Goal: Task Accomplishment & Management: Manage account settings

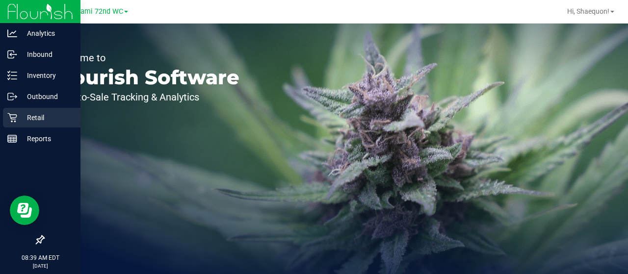
click at [14, 117] on icon at bounding box center [12, 118] width 10 height 10
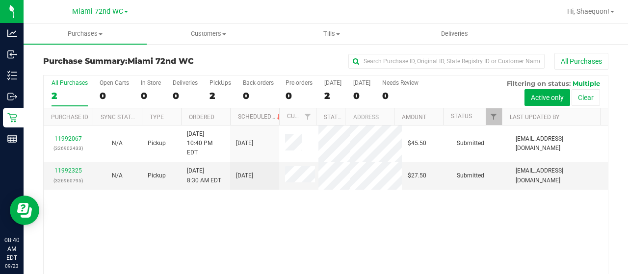
click at [166, 239] on div "11992067 (326902433) N/A Pickup [DATE] 10:40 PM EDT 9/23/2025 $45.50 Submitted …" at bounding box center [326, 212] width 564 height 173
click at [337, 37] on span "Tills" at bounding box center [331, 33] width 122 height 9
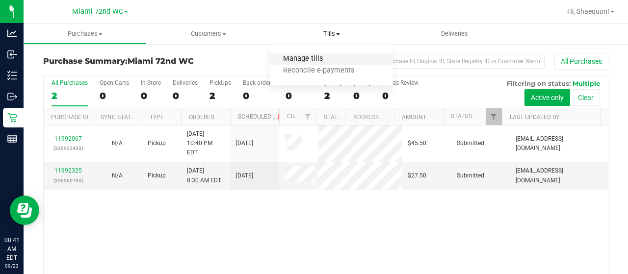
click at [321, 59] on span "Manage tills" at bounding box center [303, 59] width 66 height 8
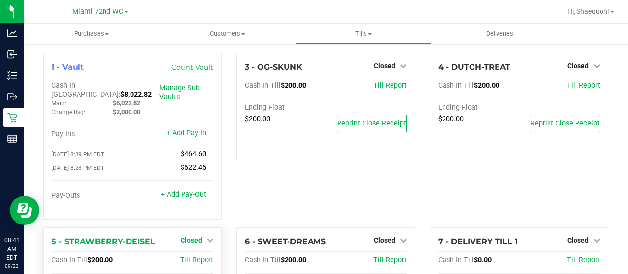
click at [210, 237] on icon at bounding box center [209, 240] width 7 height 7
click at [201, 257] on link "Open Till" at bounding box center [191, 261] width 26 height 8
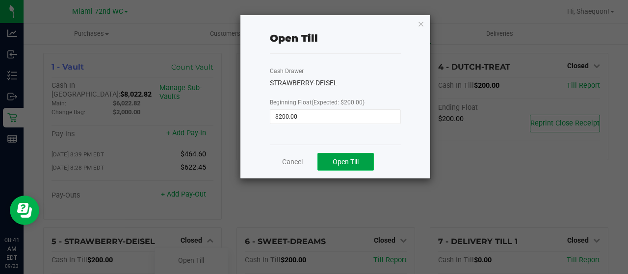
click at [347, 162] on span "Open Till" at bounding box center [346, 162] width 26 height 8
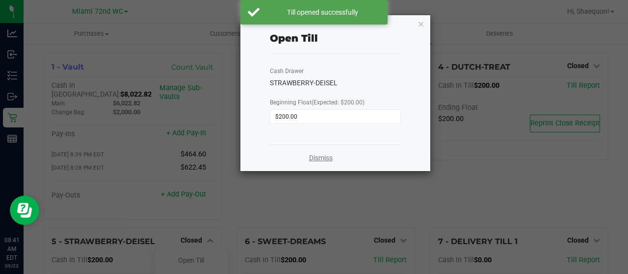
click at [325, 160] on link "Dismiss" at bounding box center [321, 158] width 24 height 10
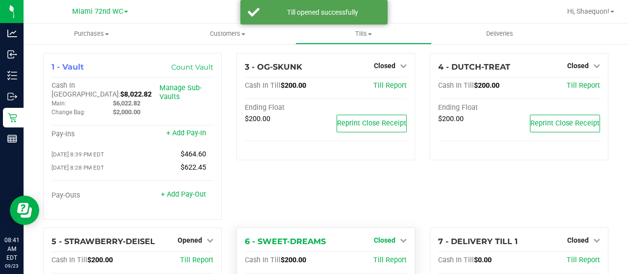
click at [400, 237] on icon at bounding box center [403, 240] width 7 height 7
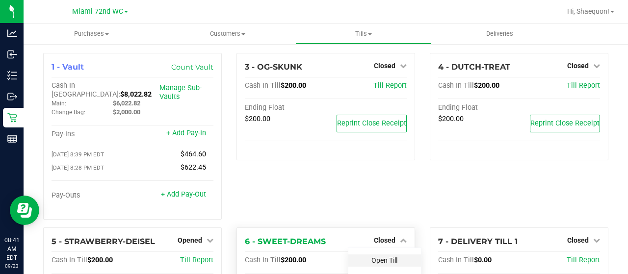
click at [392, 257] on link "Open Till" at bounding box center [384, 261] width 26 height 8
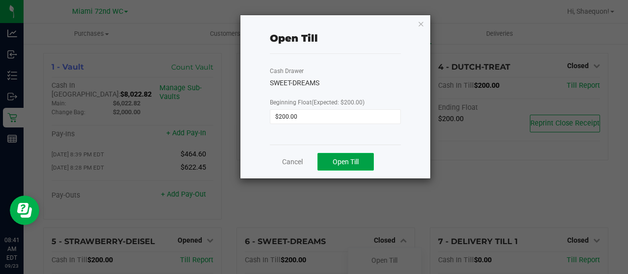
click at [354, 158] on span "Open Till" at bounding box center [346, 162] width 26 height 8
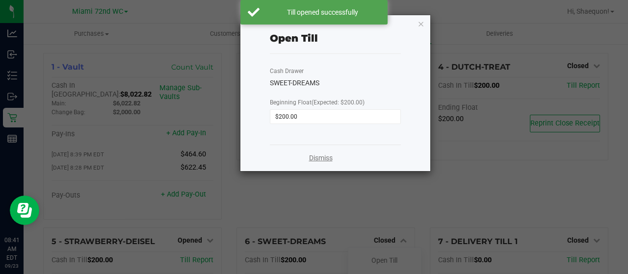
click at [331, 155] on link "Dismiss" at bounding box center [321, 158] width 24 height 10
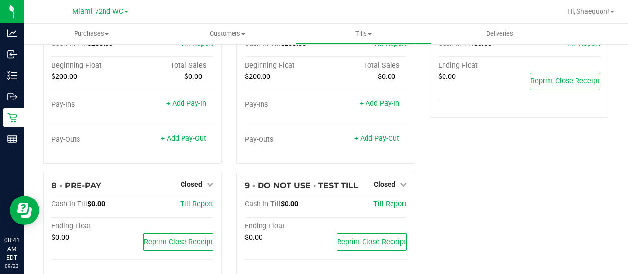
scroll to position [221, 0]
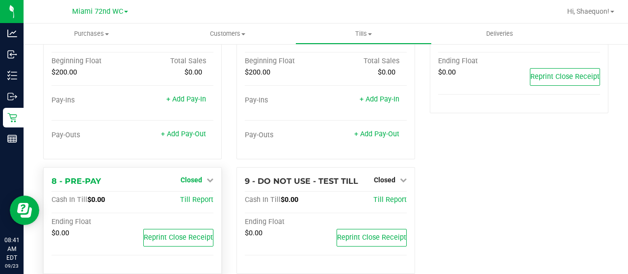
click at [205, 176] on link "Closed" at bounding box center [196, 180] width 33 height 8
click at [204, 194] on div "Open Till" at bounding box center [191, 200] width 73 height 12
click at [186, 196] on link "Open Till" at bounding box center [191, 200] width 26 height 8
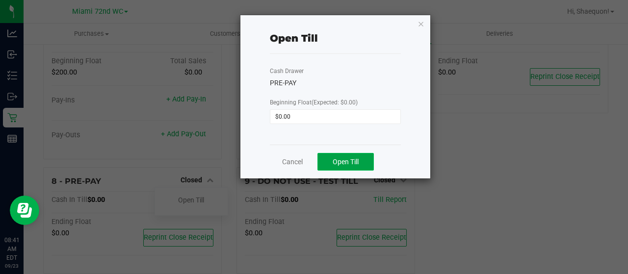
click at [339, 163] on span "Open Till" at bounding box center [346, 162] width 26 height 8
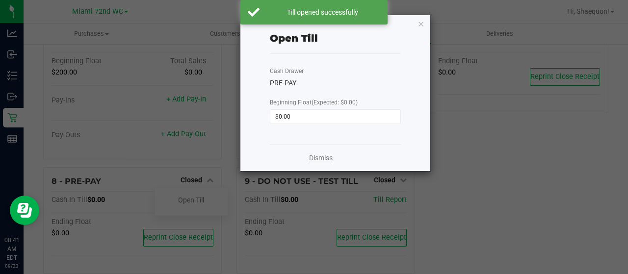
click at [320, 158] on link "Dismiss" at bounding box center [321, 158] width 24 height 10
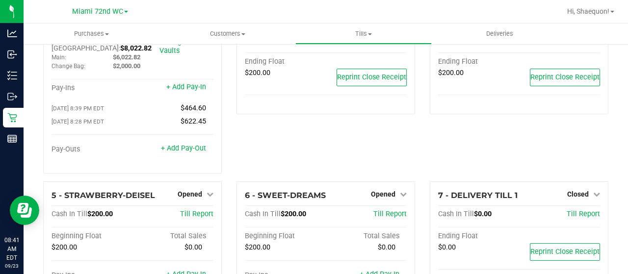
scroll to position [0, 0]
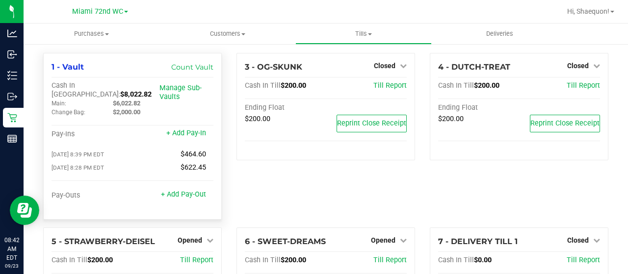
drag, startPoint x: 129, startPoint y: 84, endPoint x: 101, endPoint y: 84, distance: 28.0
click at [101, 84] on div "Cash In Vault: $8,022.82" at bounding box center [105, 90] width 108 height 18
copy span "8,022.82"
click at [313, 213] on div "3 - OG-SKUNK Closed Open Till Cash In Till $200.00 Till Report Ending Float $20…" at bounding box center [325, 140] width 193 height 175
click at [272, 193] on div "3 - OG-SKUNK Closed Open Till Cash In Till $200.00 Till Report Ending Float $20…" at bounding box center [325, 140] width 193 height 175
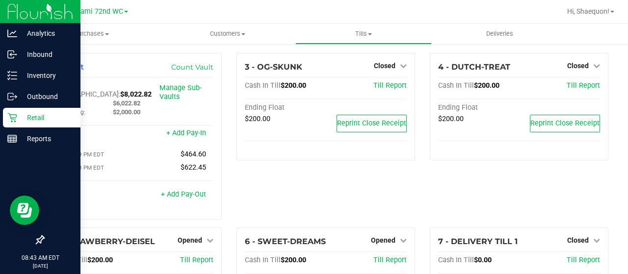
click at [18, 115] on p "Retail" at bounding box center [46, 118] width 59 height 12
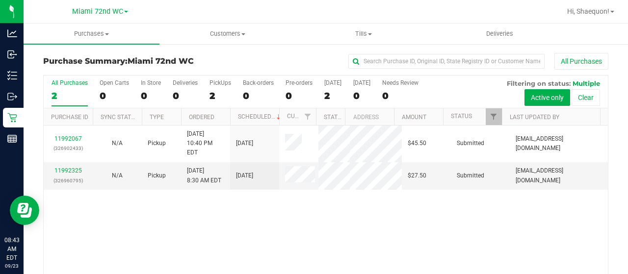
click at [118, 239] on div "11992067 (326902433) N/A Pickup [DATE] 10:40 PM EDT 9/23/2025 $45.50 Submitted …" at bounding box center [326, 212] width 564 height 173
click at [371, 35] on span at bounding box center [370, 34] width 4 height 2
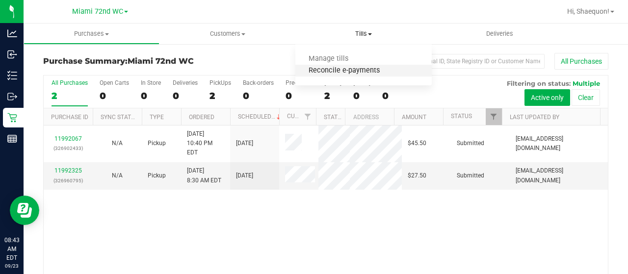
click at [356, 70] on span "Reconcile e-payments" at bounding box center [344, 71] width 98 height 8
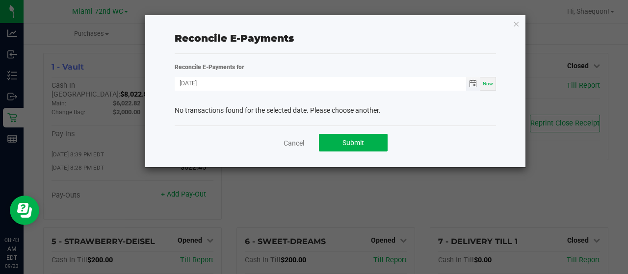
click at [474, 84] on span "Toggle calendar" at bounding box center [473, 84] width 8 height 8
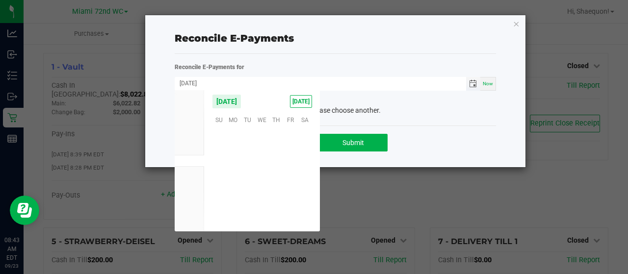
scroll to position [159067, 0]
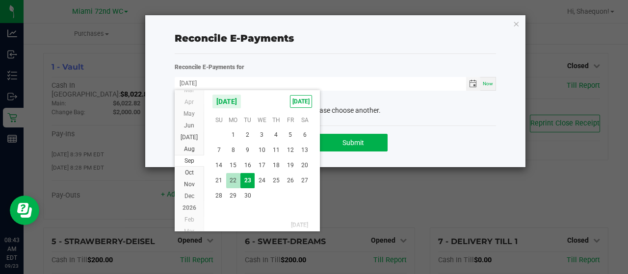
click at [237, 180] on span "22" at bounding box center [233, 180] width 14 height 15
type input "[DATE]"
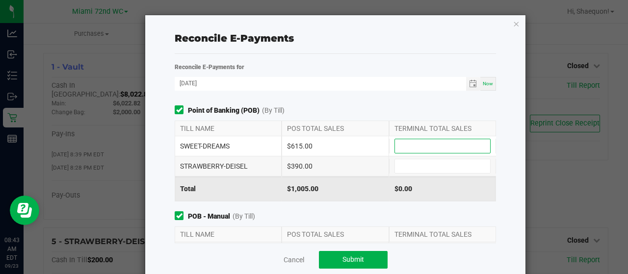
click at [411, 143] on input at bounding box center [442, 146] width 95 height 14
click at [411, 143] on input "615" at bounding box center [442, 146] width 95 height 14
click at [437, 144] on input "615" at bounding box center [442, 146] width 95 height 14
type input "$615.00"
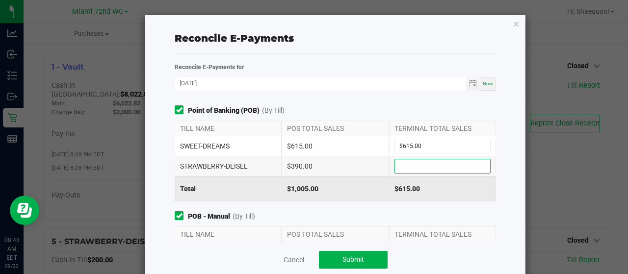
click at [432, 164] on input at bounding box center [442, 166] width 95 height 14
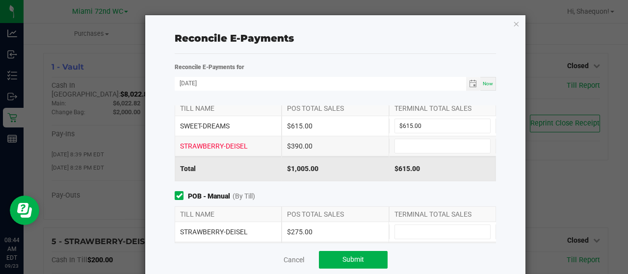
scroll to position [23, 0]
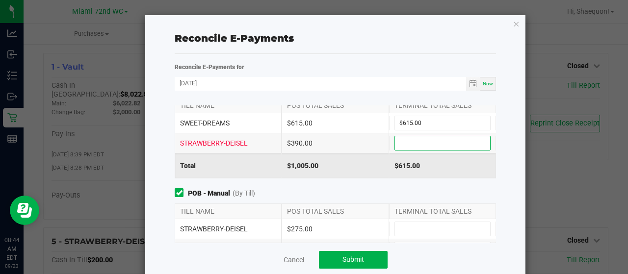
click at [434, 138] on input at bounding box center [442, 143] width 95 height 14
type input "$390.00"
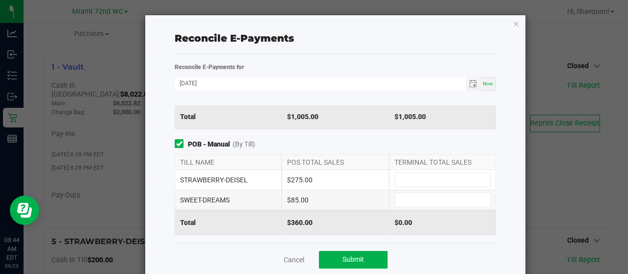
scroll to position [77, 0]
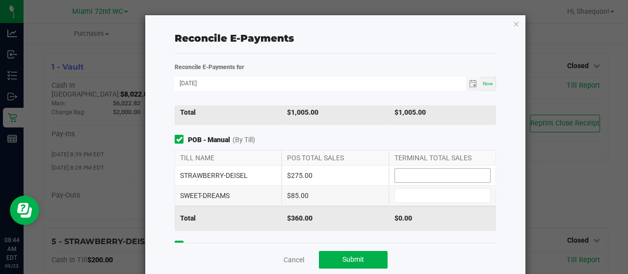
click at [438, 180] on input at bounding box center [442, 176] width 95 height 14
type input "$275.00"
click at [433, 196] on input at bounding box center [442, 196] width 95 height 14
type input "$85.00"
click at [509, 188] on div "Reconcile E-Payments Reconcile E-Payments for [DATE] Now Point of Banking (POB)…" at bounding box center [335, 149] width 380 height 269
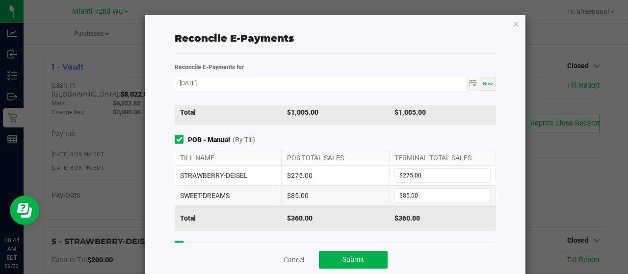
drag, startPoint x: 494, startPoint y: 183, endPoint x: 498, endPoint y: 228, distance: 44.9
click at [498, 228] on div "Reconcile E-Payments Reconcile E-Payments for [DATE] Now Point of Banking (POB)…" at bounding box center [335, 149] width 380 height 269
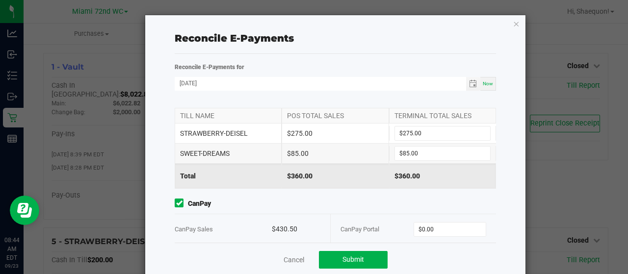
scroll to position [128, 0]
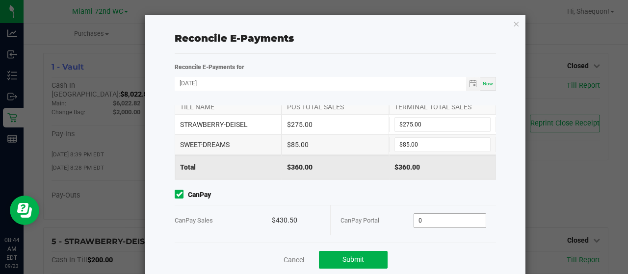
click at [458, 221] on input "0" at bounding box center [450, 221] width 72 height 14
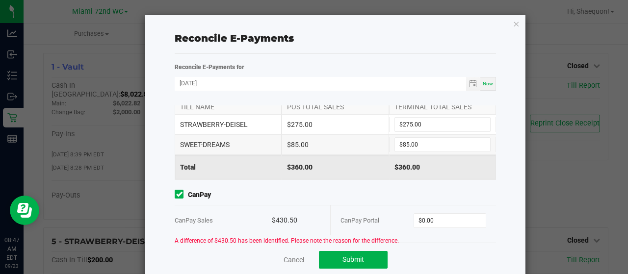
click at [509, 172] on div "Reconcile E-Payments Reconcile E-Payments for [DATE] Now Point of Banking (POB)…" at bounding box center [335, 149] width 380 height 269
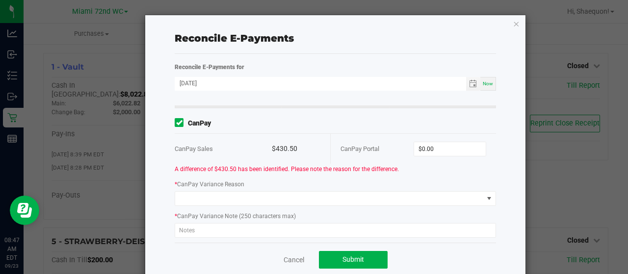
scroll to position [195, 0]
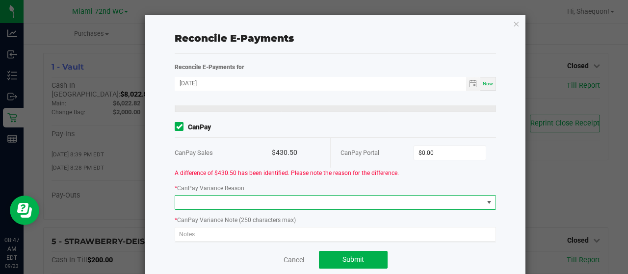
click at [485, 199] on span at bounding box center [489, 203] width 8 height 8
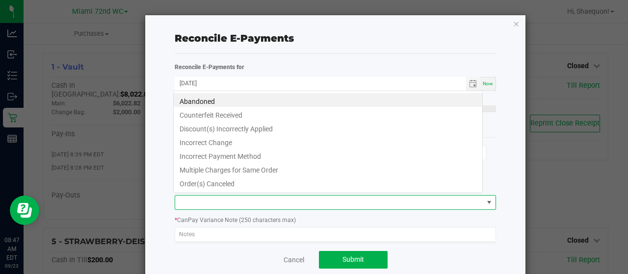
scroll to position [14, 309]
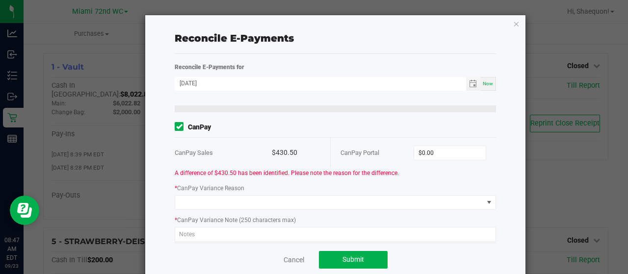
click at [502, 183] on div "Reconcile E-Payments Reconcile E-Payments for [DATE] Now Point of Banking (POB)…" at bounding box center [335, 149] width 380 height 269
click at [453, 148] on input "0" at bounding box center [450, 153] width 72 height 14
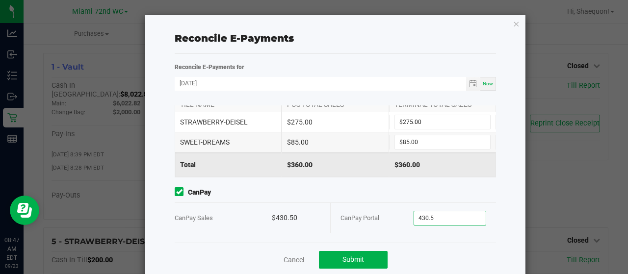
scroll to position [128, 0]
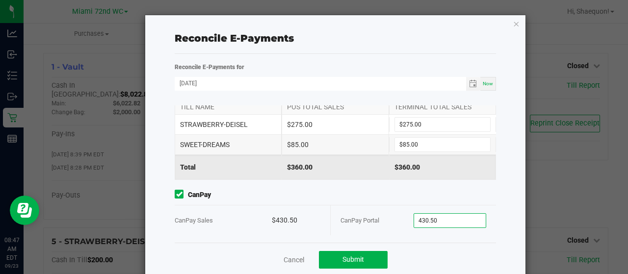
type input "$430.50"
click at [467, 201] on div "CanPay CanPay Sales $430.50 CanPay Portal $430.50" at bounding box center [335, 213] width 336 height 46
click at [360, 259] on span "Submit" at bounding box center [353, 260] width 22 height 8
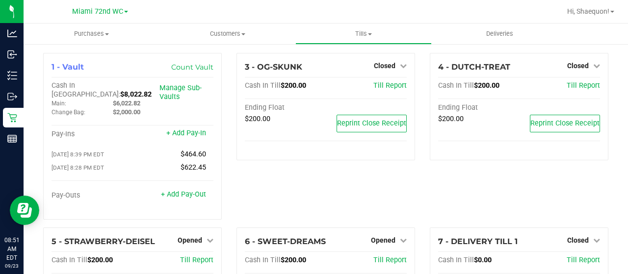
click at [360, 259] on div "Cash In Till $200.00 Till Report" at bounding box center [326, 262] width 162 height 13
